Goal: Communication & Community: Answer question/provide support

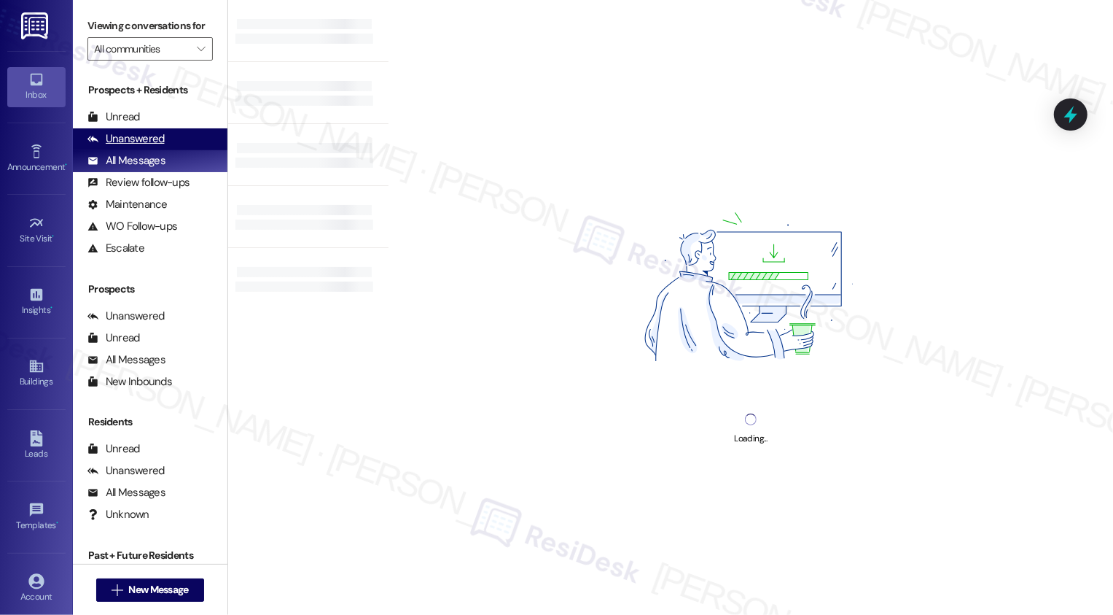
click at [131, 147] on div "Unanswered" at bounding box center [125, 138] width 77 height 15
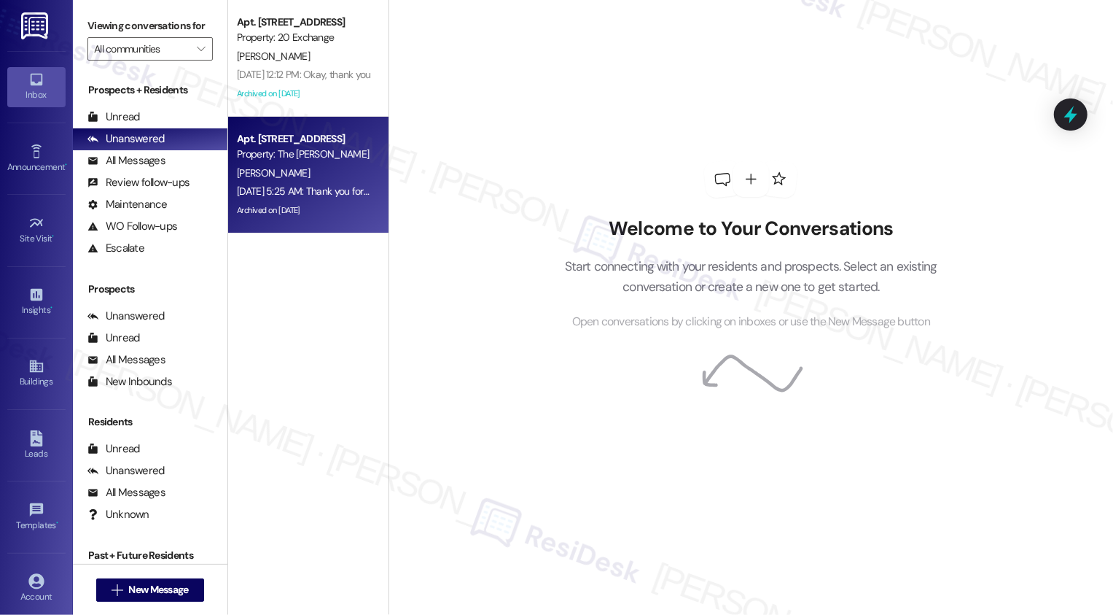
click at [313, 154] on div "Property: The [PERSON_NAME]" at bounding box center [304, 154] width 135 height 15
click at [364, 158] on div "Apt. 24D, [STREET_ADDRESS] Property: The [PERSON_NAME] [DATE] 5:25 AM: Thank yo…" at bounding box center [308, 175] width 160 height 117
click at [346, 150] on div "Property: The [PERSON_NAME]" at bounding box center [304, 154] width 135 height 15
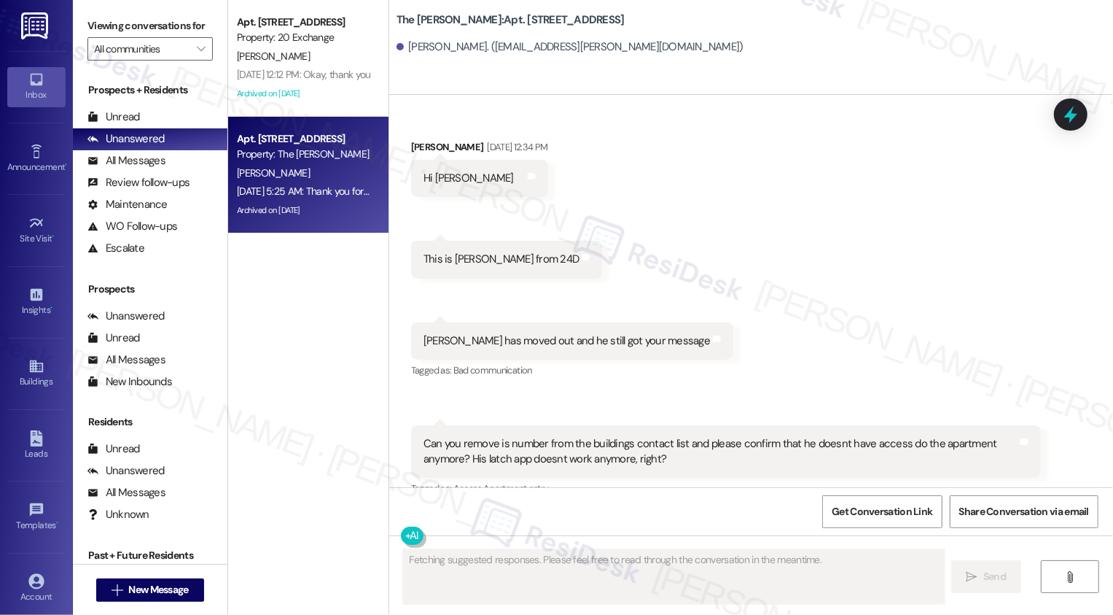
type textarea "Fetching suggested responses. Please feel free to read through the conversation…"
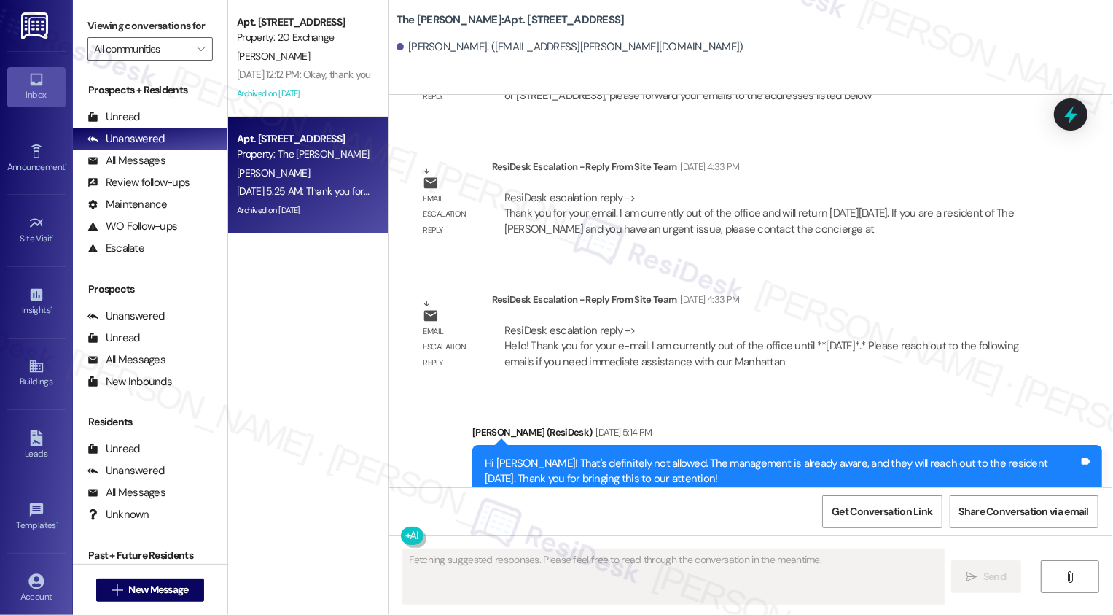
scroll to position [23097, 0]
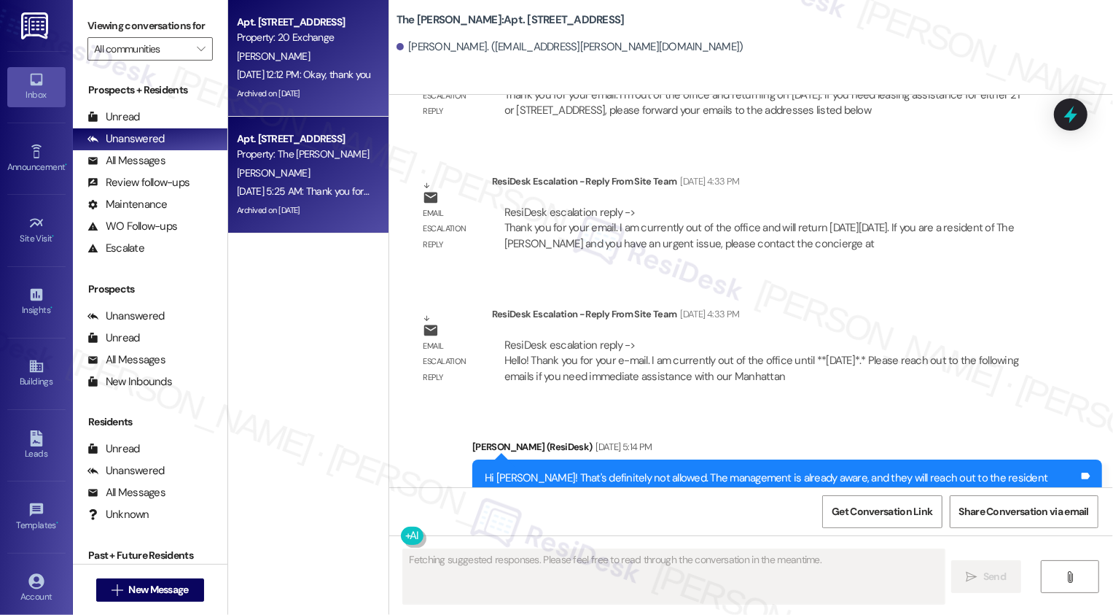
click at [287, 77] on div "[DATE] 12:12 PM: Okay, thank you [DATE] 12:12 PM: Okay, thank you" at bounding box center [304, 74] width 134 height 13
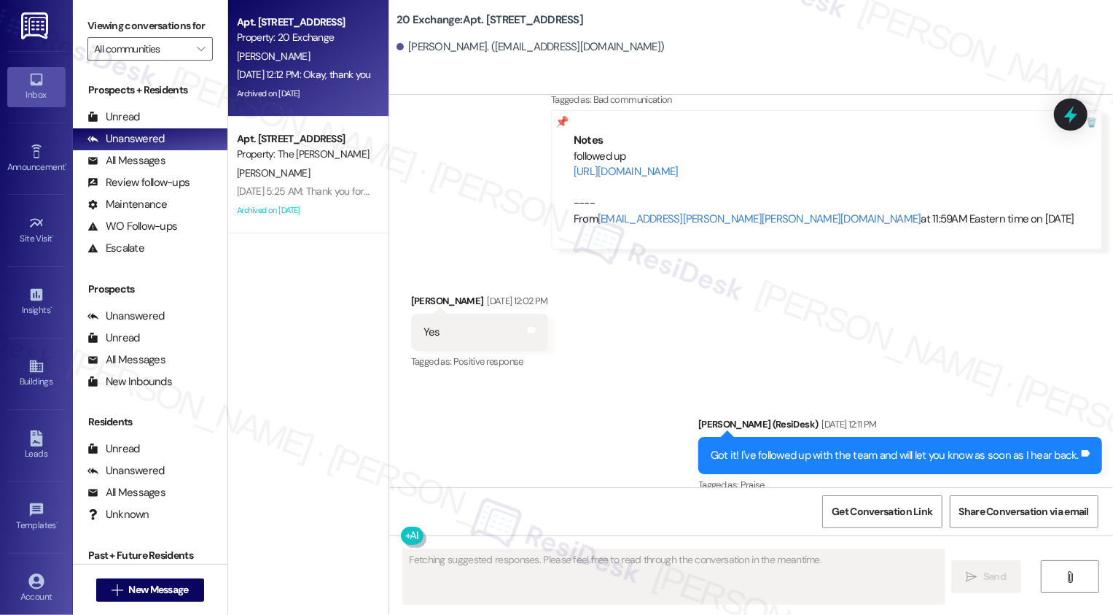
scroll to position [9596, 0]
click at [286, 318] on div "Apt. [STREET_ADDRESS] Property: 20 Exchange [PERSON_NAME] [DATE] 12:12 PM: Okay…" at bounding box center [308, 255] width 160 height 511
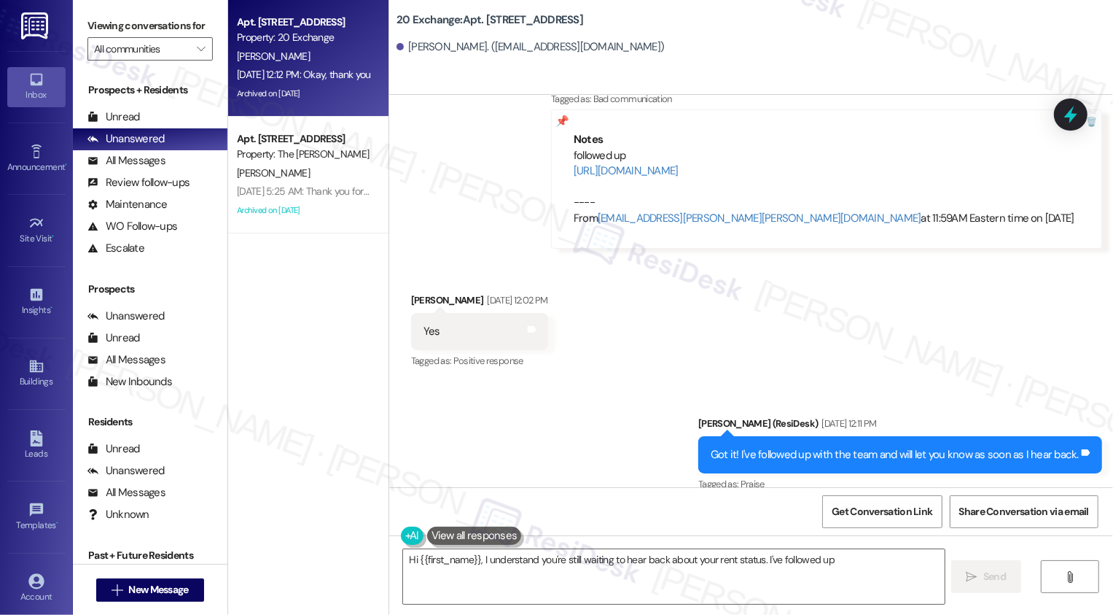
type textarea "Hi {{first_name}}, I understand you're still waiting to hear back about your re…"
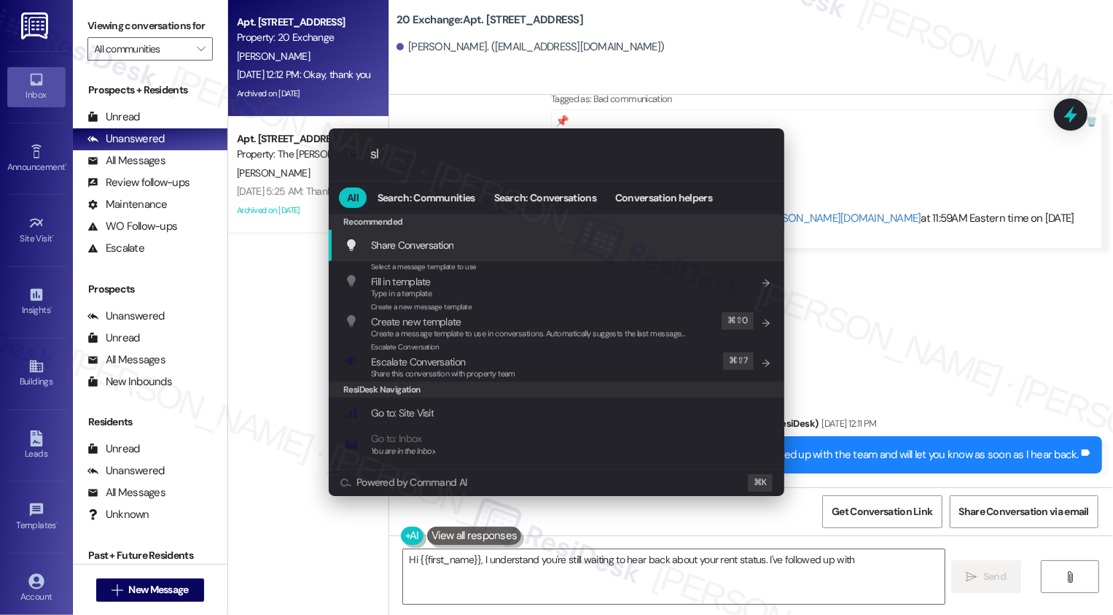
type input "sla"
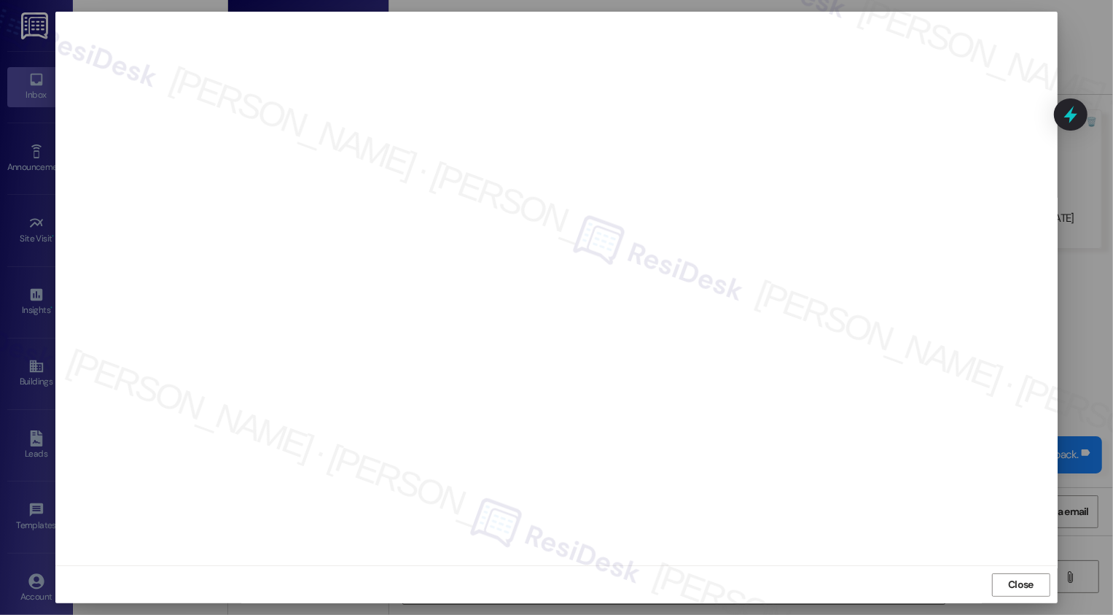
type textarea "Hi {{first_name}}, I understand you're still waiting to hear back about your re…"
